Goal: Task Accomplishment & Management: Use online tool/utility

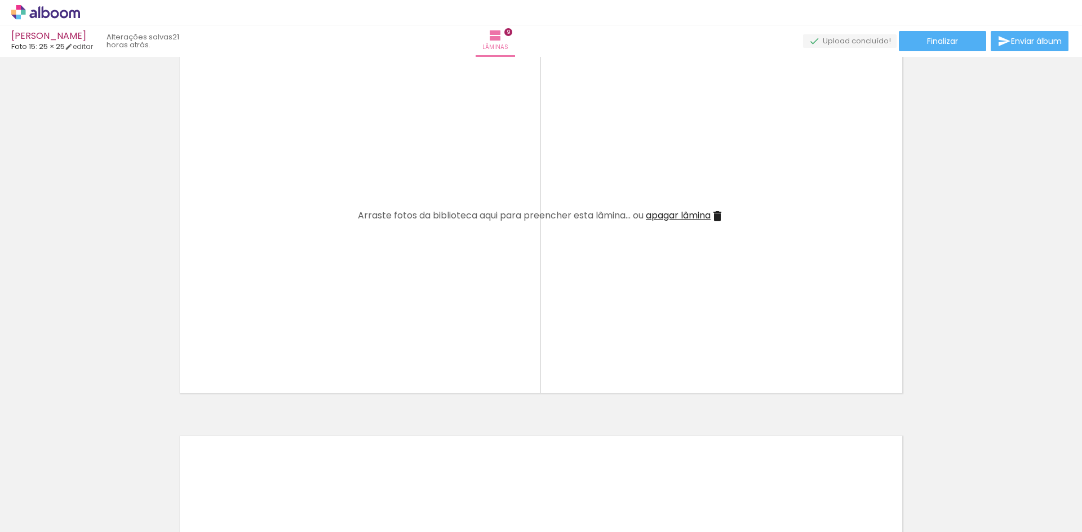
scroll to position [3211, 0]
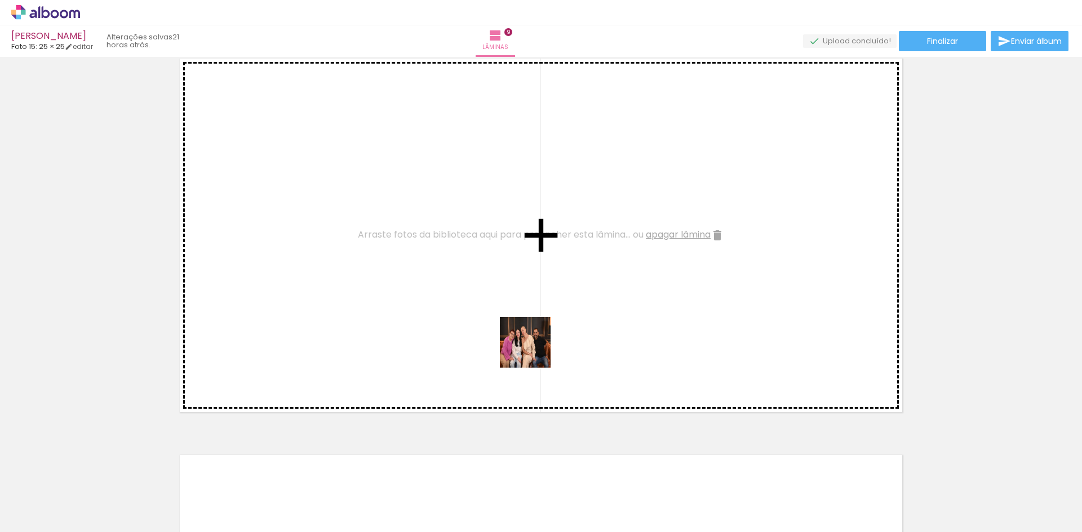
drag, startPoint x: 556, startPoint y: 494, endPoint x: 523, endPoint y: 306, distance: 190.5
click at [523, 306] on quentale-workspace at bounding box center [541, 266] width 1082 height 532
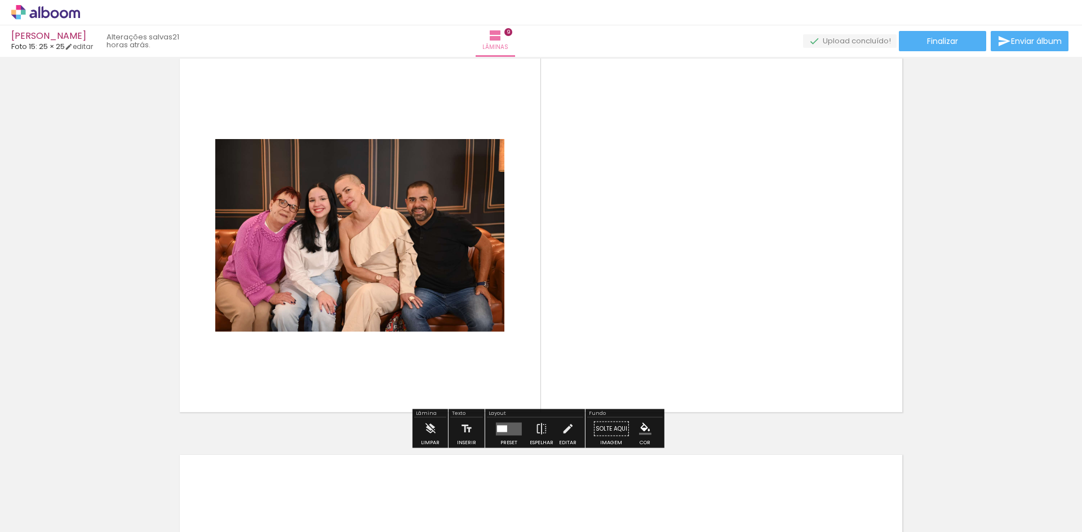
click at [411, 196] on quentale-photo at bounding box center [359, 235] width 289 height 193
click at [424, 427] on iron-icon at bounding box center [430, 429] width 12 height 23
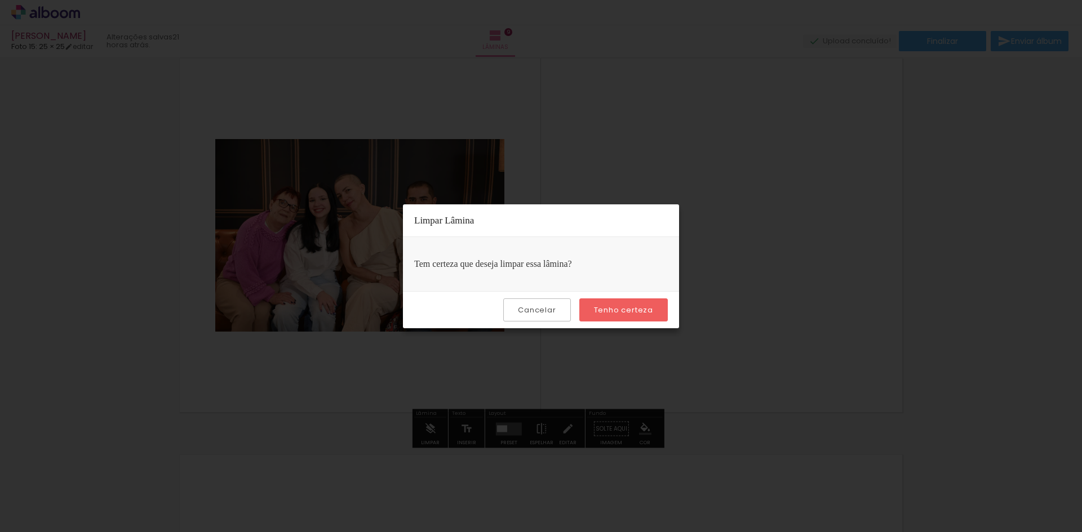
click at [0, 0] on slot "Tenho certeza" at bounding box center [0, 0] width 0 height 0
